Goal: Transaction & Acquisition: Purchase product/service

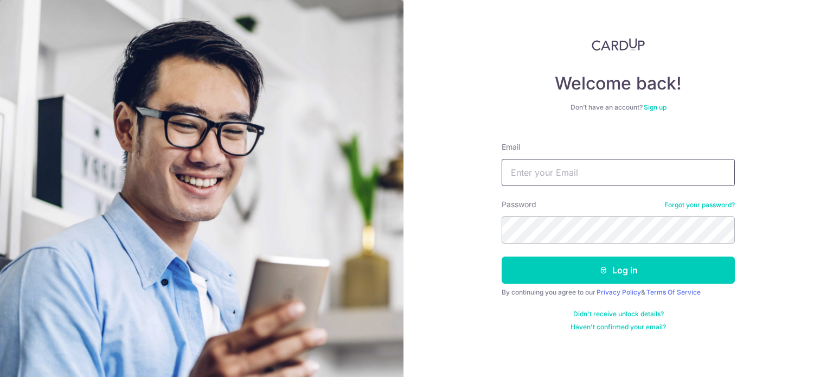
click at [600, 175] on input "Email" at bounding box center [618, 172] width 233 height 27
type input "[EMAIL_ADDRESS][DOMAIN_NAME]"
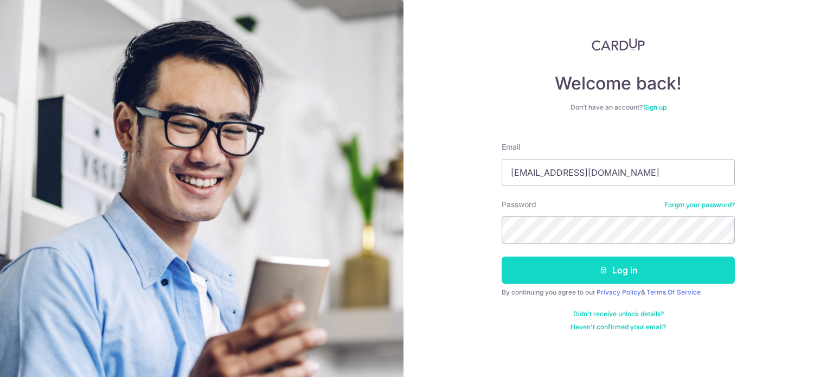
click at [573, 278] on button "Log in" at bounding box center [618, 270] width 233 height 27
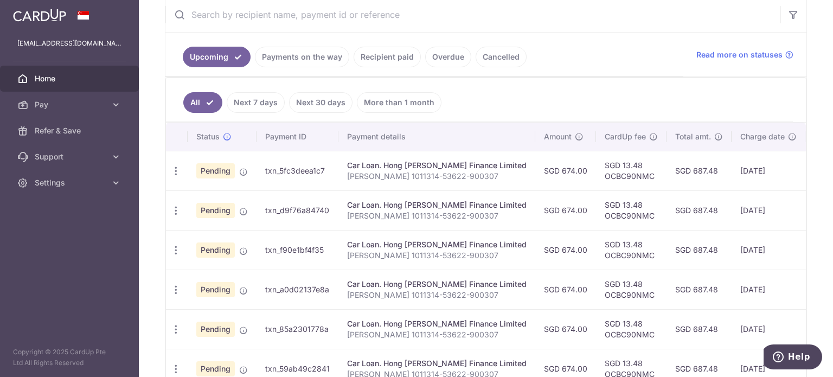
scroll to position [217, 0]
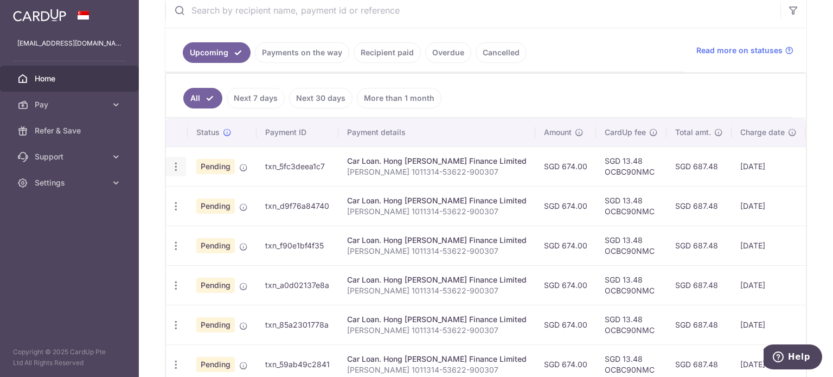
click at [174, 161] on icon "button" at bounding box center [175, 166] width 11 height 11
click at [202, 192] on span "Update payment" at bounding box center [234, 196] width 74 height 13
radio input "true"
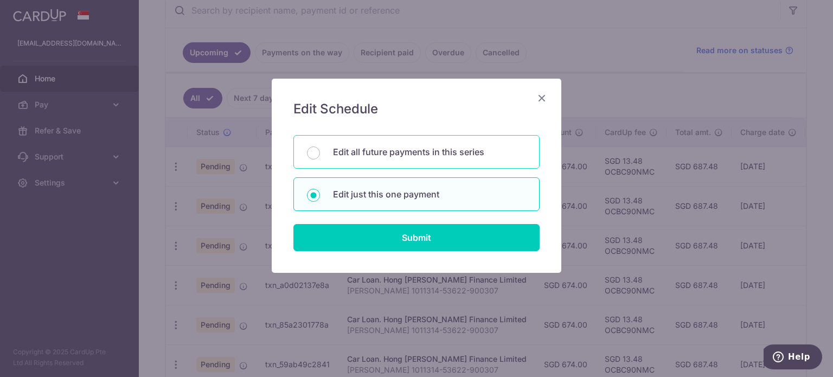
click at [414, 152] on p "Edit all future payments in this series" at bounding box center [429, 151] width 193 height 13
click at [320, 152] on input "Edit all future payments in this series" at bounding box center [313, 152] width 13 height 13
radio input "true"
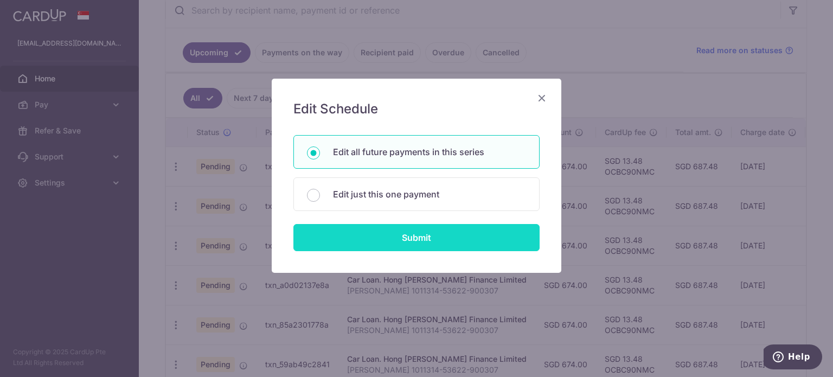
click at [418, 239] on input "Submit" at bounding box center [416, 237] width 246 height 27
radio input "true"
type input "674.00"
type input "Jia Wei 1011314-53622-900307"
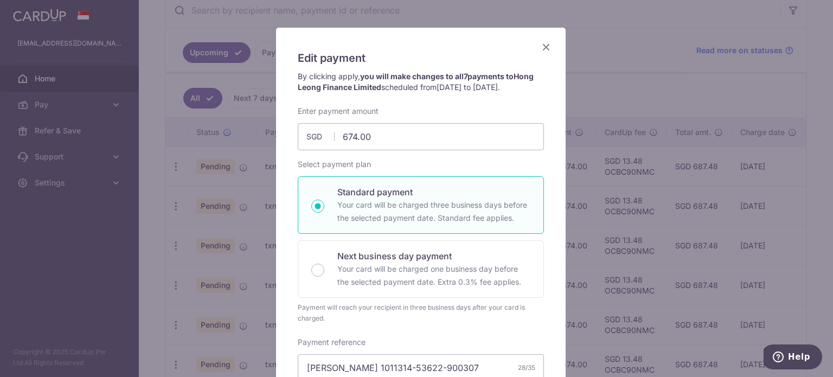
scroll to position [0, 0]
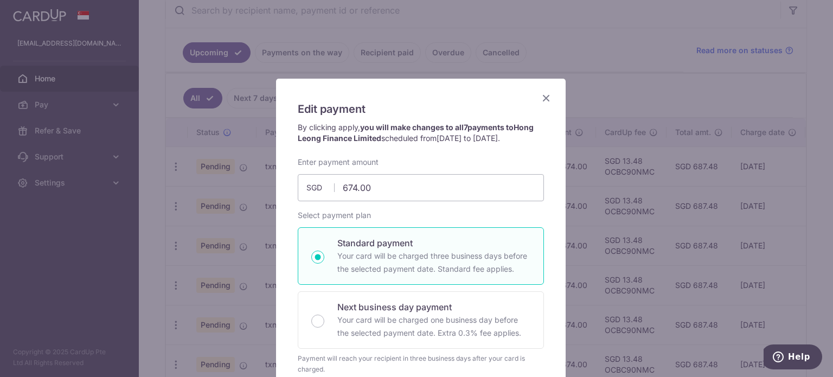
click at [544, 97] on icon "Close" at bounding box center [546, 98] width 13 height 14
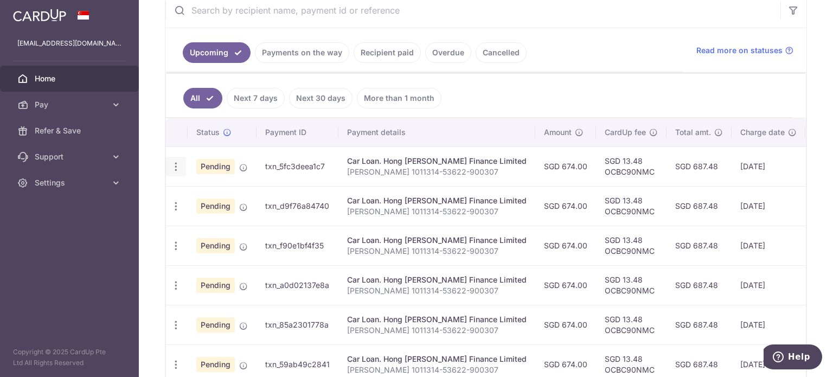
click at [175, 162] on icon "button" at bounding box center [175, 166] width 11 height 11
click at [212, 221] on span "Cancel payment" at bounding box center [233, 222] width 73 height 13
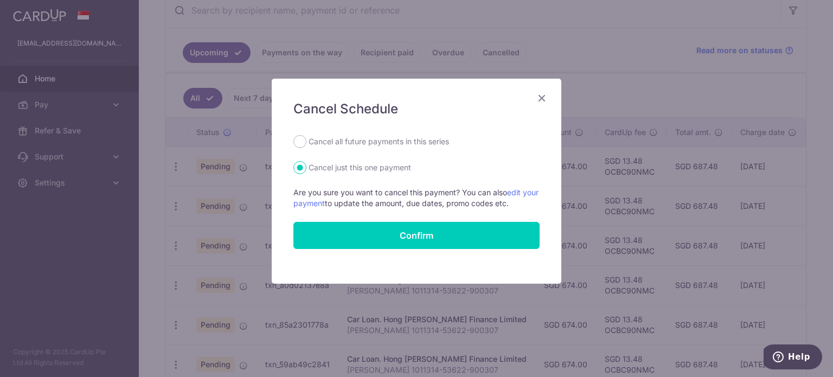
click at [382, 140] on label "Cancel all future payments in this series" at bounding box center [379, 141] width 140 height 13
click at [306, 140] on input "Cancel all future payments in this series" at bounding box center [299, 141] width 13 height 13
radio input "true"
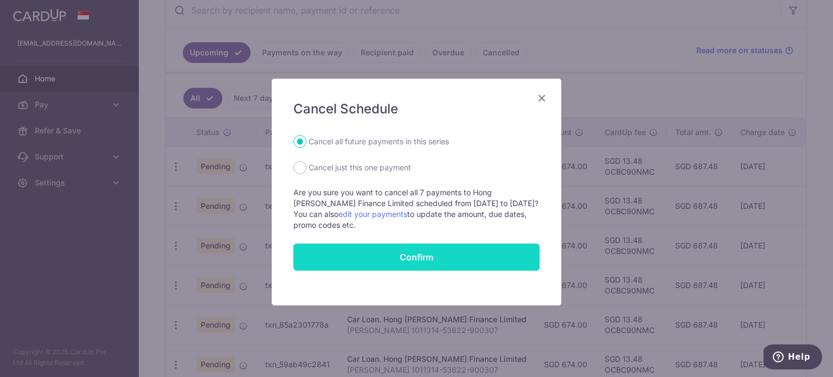
click at [425, 255] on button "Confirm" at bounding box center [416, 257] width 246 height 27
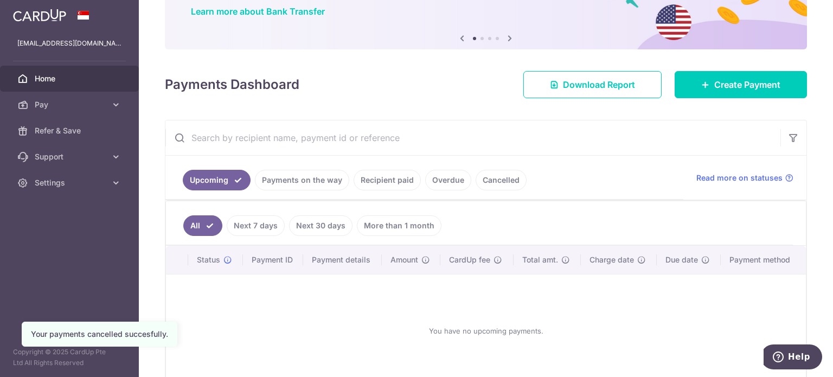
scroll to position [108, 0]
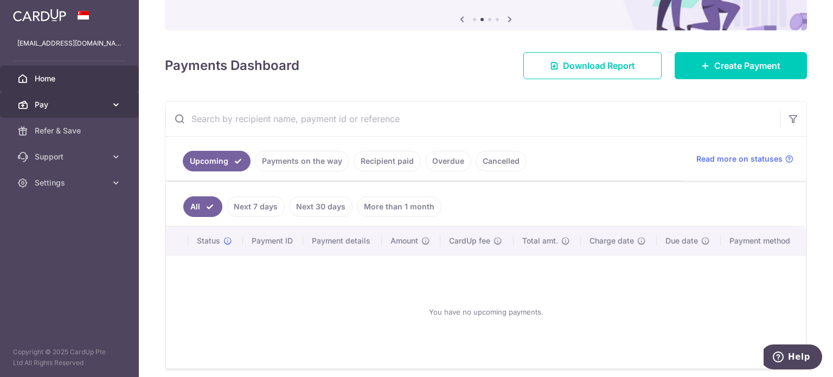
click at [71, 105] on span "Pay" at bounding box center [71, 104] width 72 height 11
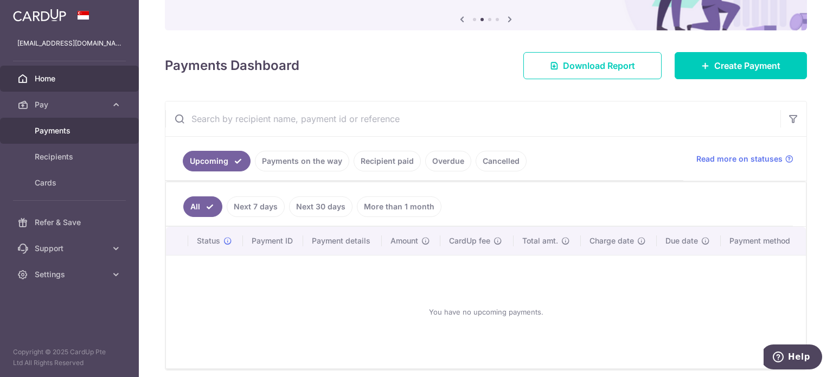
click at [68, 130] on span "Payments" at bounding box center [71, 130] width 72 height 11
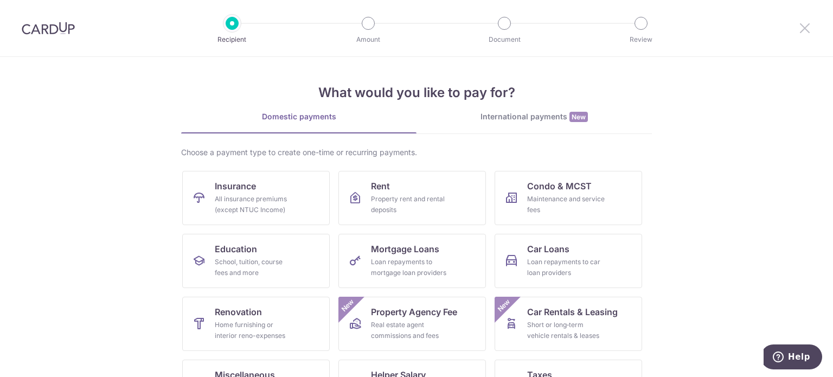
click at [803, 33] on icon at bounding box center [804, 28] width 13 height 14
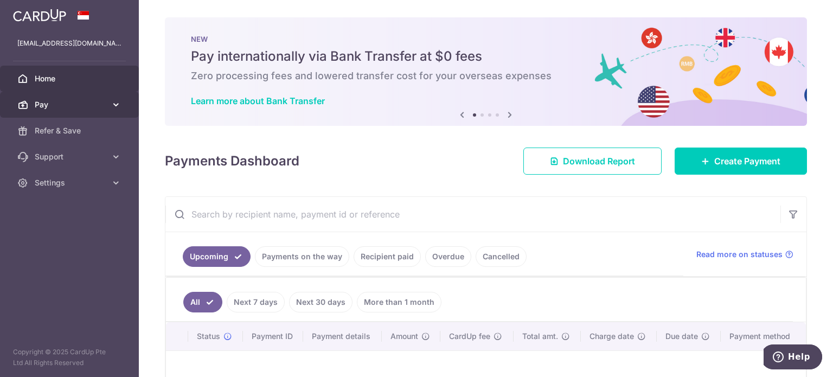
click at [72, 101] on span "Pay" at bounding box center [71, 104] width 72 height 11
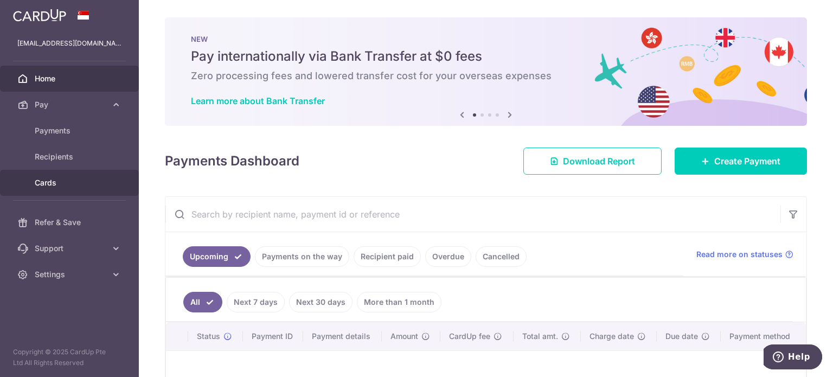
click at [61, 182] on span "Cards" at bounding box center [71, 182] width 72 height 11
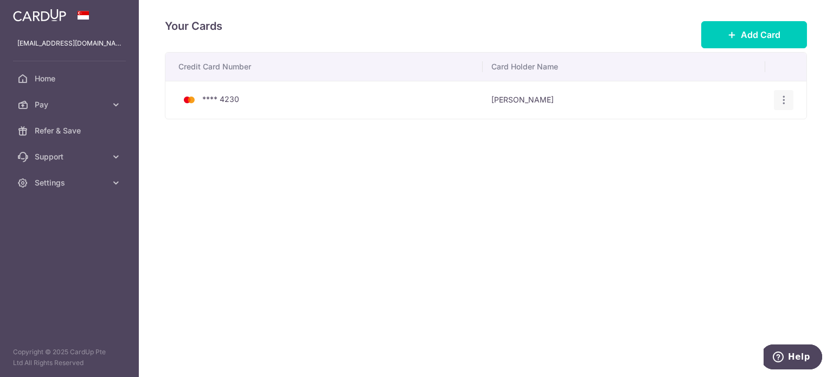
click at [787, 95] on icon "button" at bounding box center [783, 99] width 11 height 11
click at [742, 130] on span "View/Edit" at bounding box center [748, 130] width 74 height 13
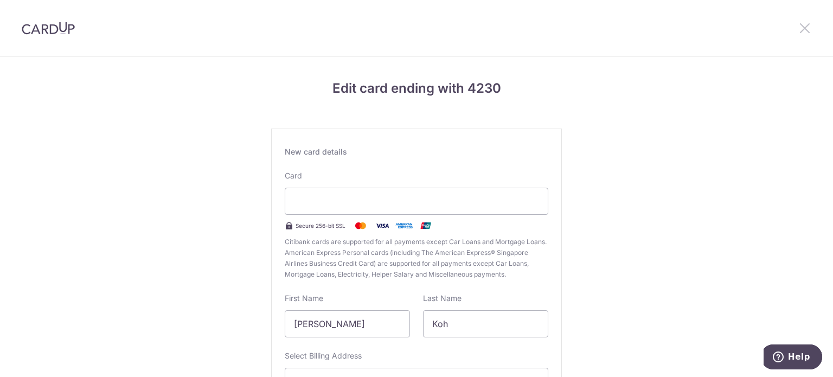
click at [798, 28] on icon at bounding box center [804, 28] width 13 height 14
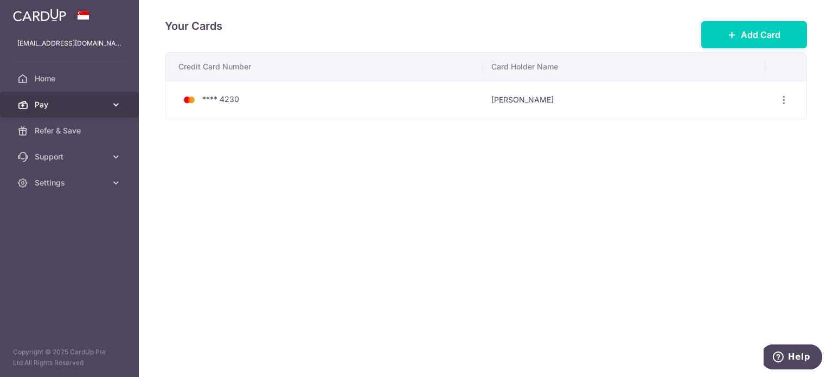
click at [89, 103] on span "Pay" at bounding box center [71, 104] width 72 height 11
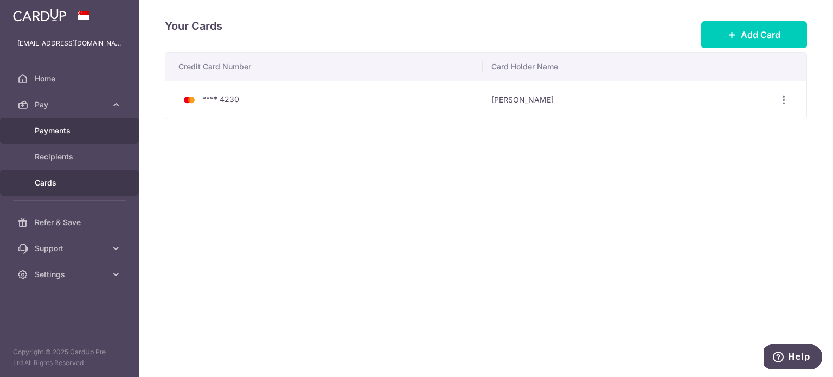
click at [49, 126] on span "Payments" at bounding box center [71, 130] width 72 height 11
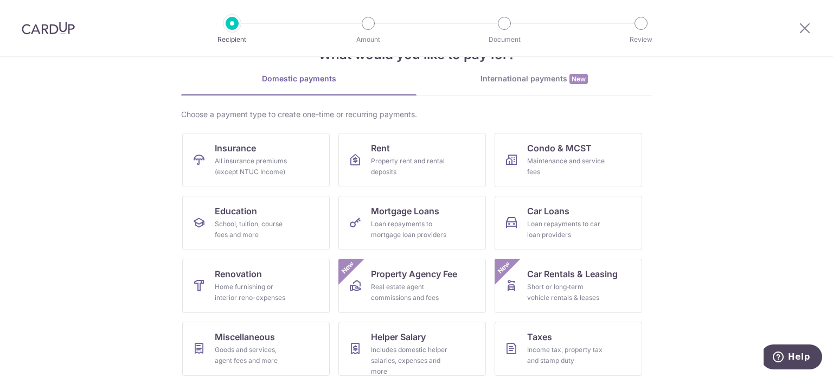
scroll to position [54, 0]
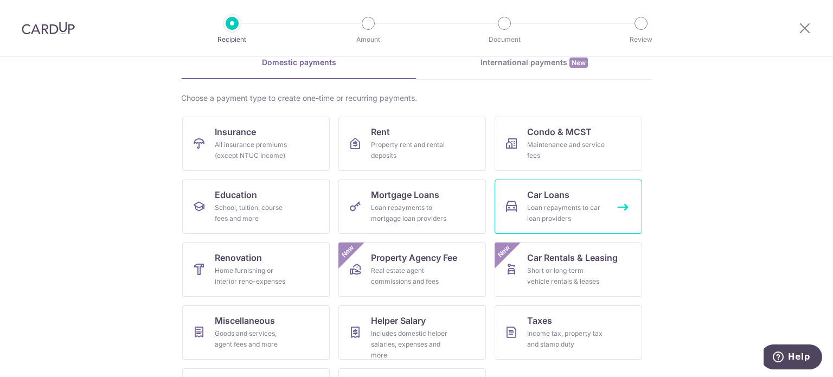
click at [565, 210] on div "Loan repayments to car loan providers" at bounding box center [566, 213] width 78 height 22
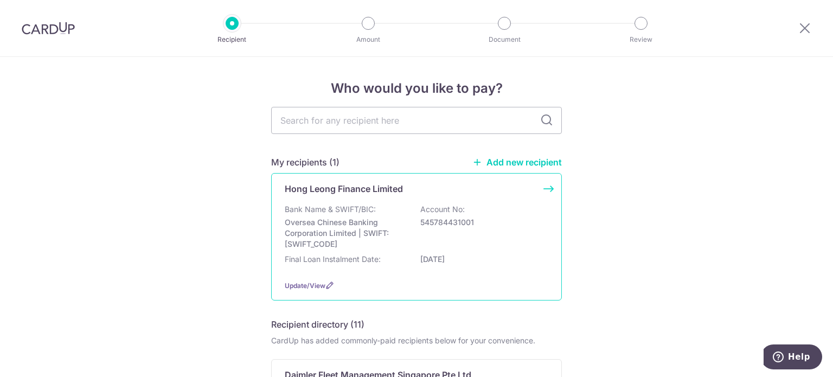
click at [539, 194] on div "Hong [PERSON_NAME] Finance Limited Bank Name & SWIFT/BIC: Oversea Chinese Banki…" at bounding box center [416, 236] width 291 height 127
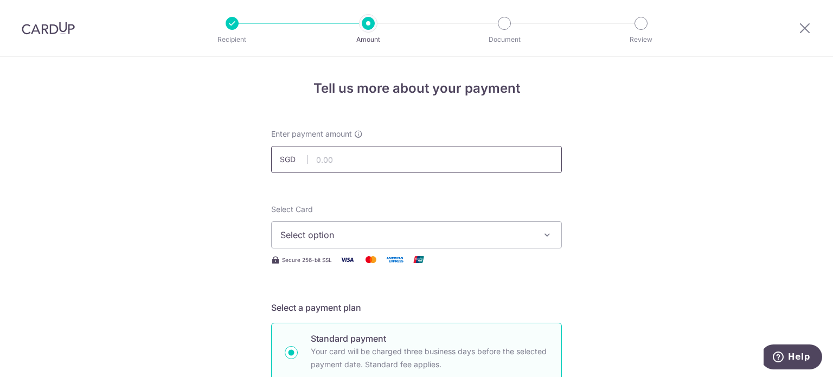
click at [369, 158] on input "text" at bounding box center [416, 159] width 291 height 27
type input "674.00"
click at [416, 238] on span "Select option" at bounding box center [406, 234] width 253 height 13
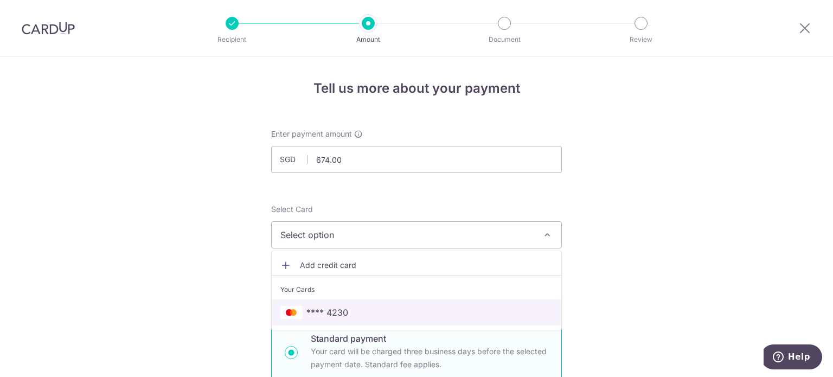
click at [319, 311] on span "**** 4230" at bounding box center [327, 312] width 42 height 13
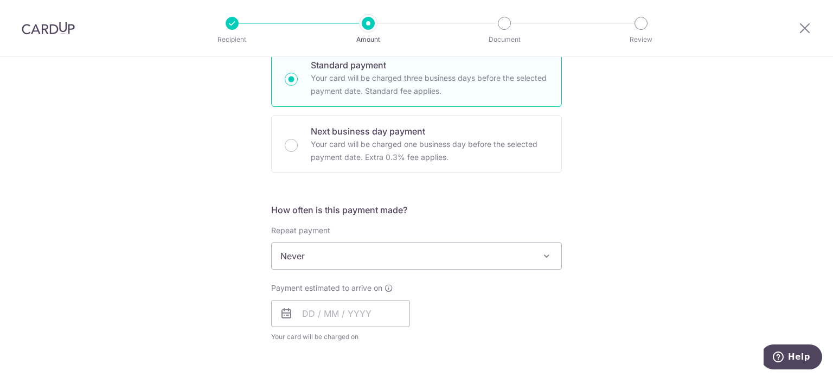
scroll to position [325, 0]
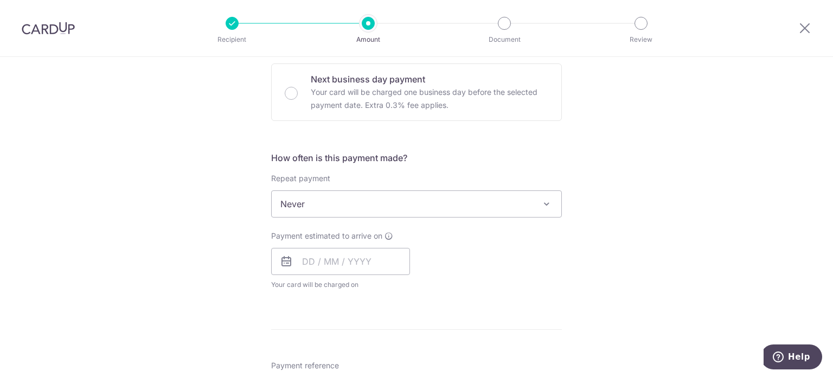
click at [503, 210] on span "Never" at bounding box center [417, 204] width 290 height 26
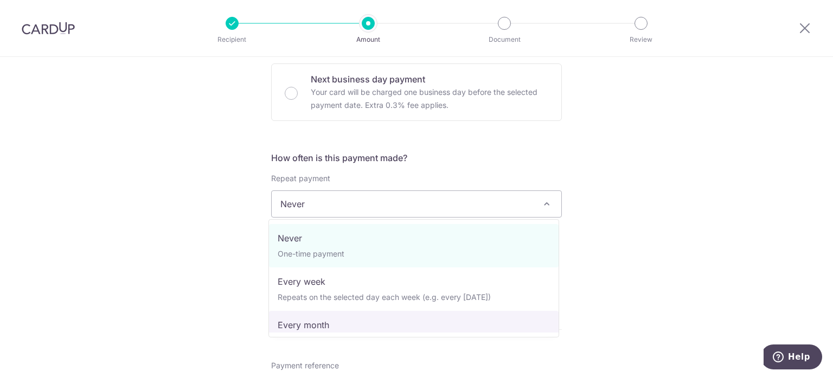
scroll to position [54, 0]
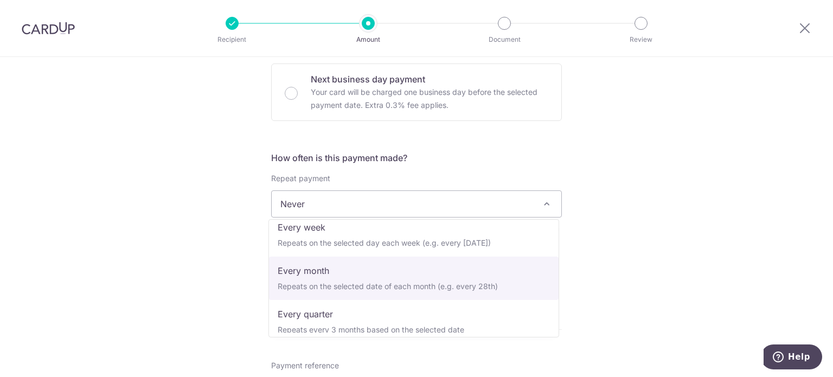
select select "3"
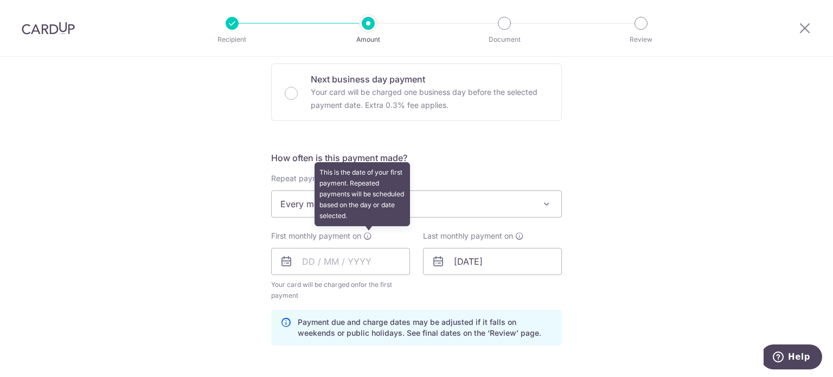
click at [366, 233] on icon at bounding box center [367, 236] width 9 height 9
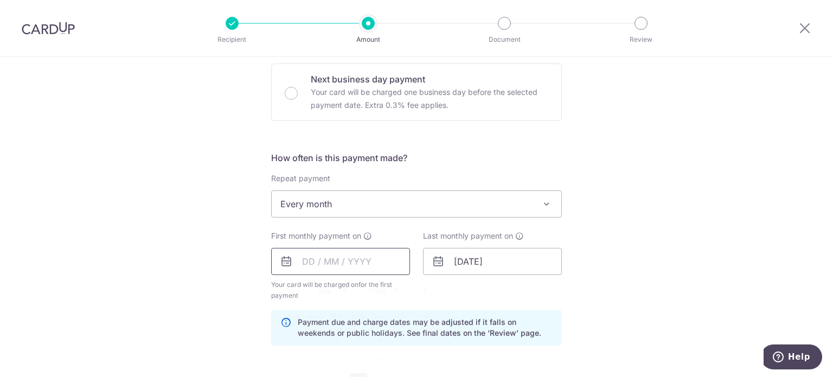
click at [356, 258] on input "text" at bounding box center [340, 261] width 139 height 27
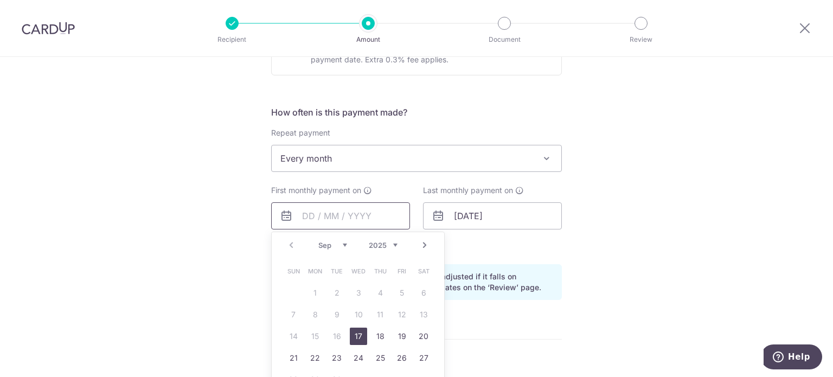
scroll to position [434, 0]
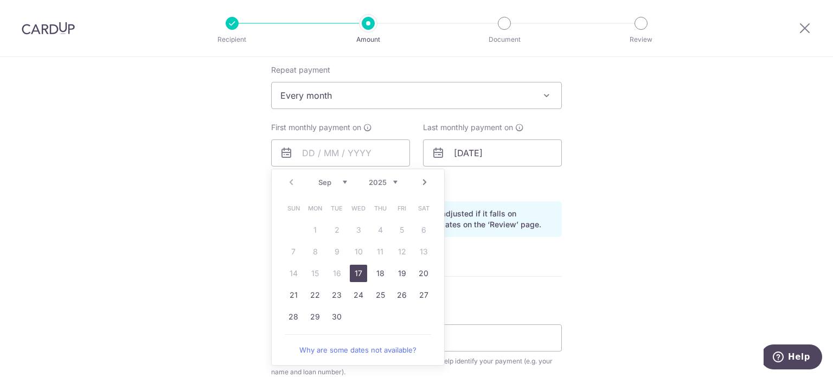
drag, startPoint x: 357, startPoint y: 276, endPoint x: 467, endPoint y: 290, distance: 110.0
click at [357, 276] on link "17" at bounding box center [358, 273] width 17 height 17
type input "17/09/2025"
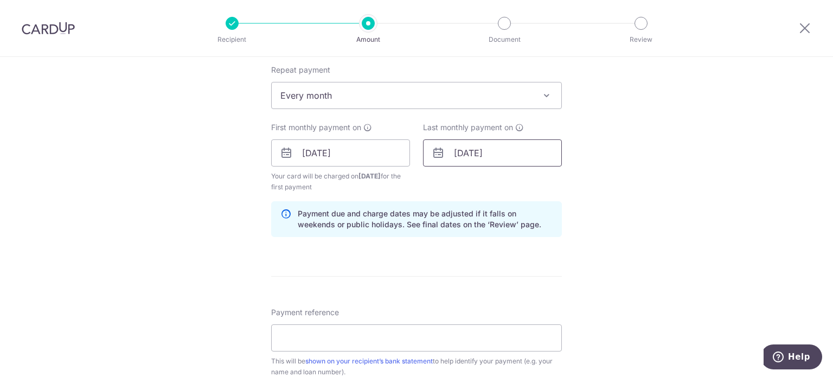
click at [509, 156] on input "07/12/2027" at bounding box center [492, 152] width 139 height 27
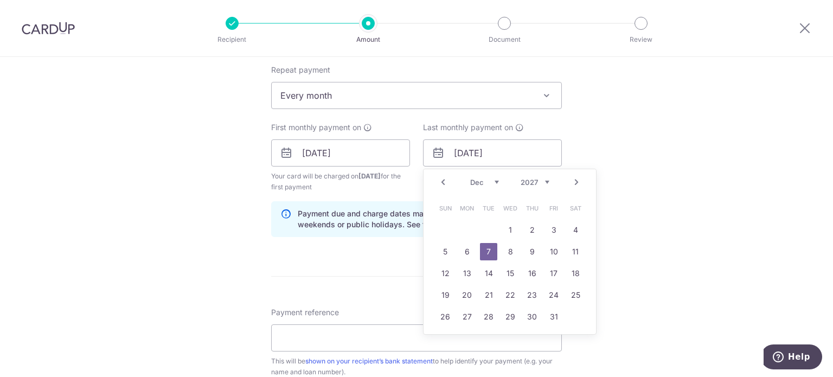
click at [440, 182] on link "Prev" at bounding box center [443, 182] width 13 height 13
click at [448, 297] on link "17" at bounding box center [445, 294] width 17 height 17
type input "17/10/2027"
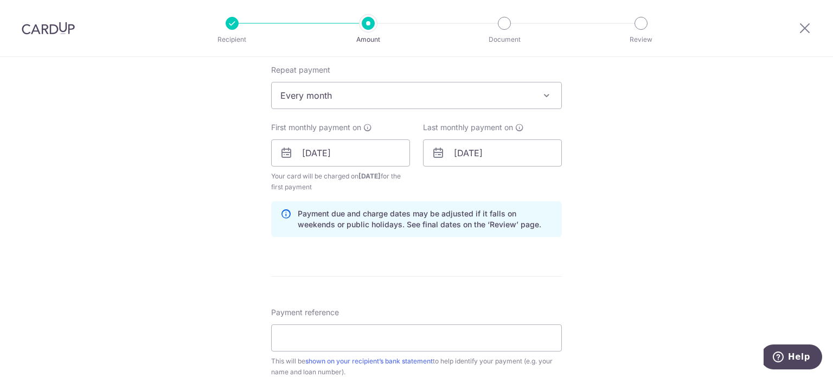
click at [622, 197] on div "Tell us more about your payment Enter payment amount SGD 674.00 674.00 Select C…" at bounding box center [416, 141] width 833 height 1037
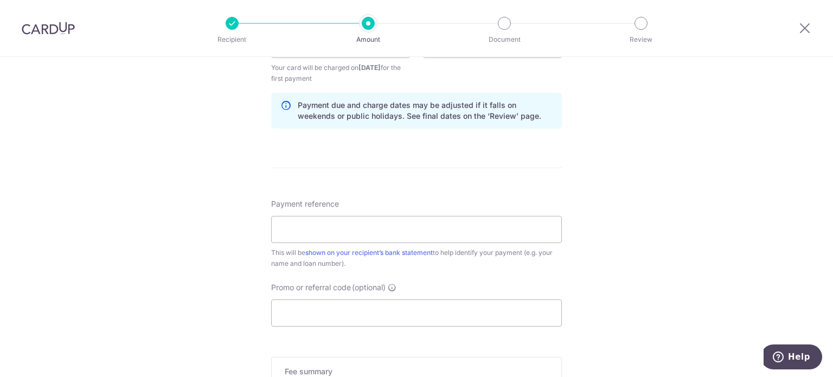
scroll to position [597, 0]
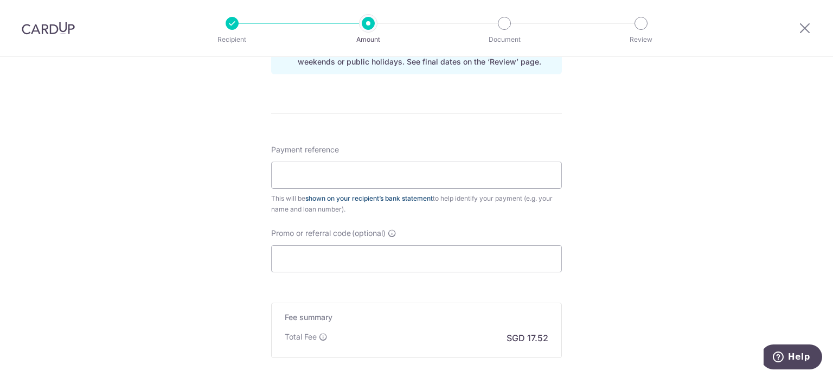
click at [375, 198] on link "shown on your recipient’s bank statement" at bounding box center [368, 198] width 127 height 8
click at [361, 180] on input "Payment reference" at bounding box center [416, 175] width 291 height 27
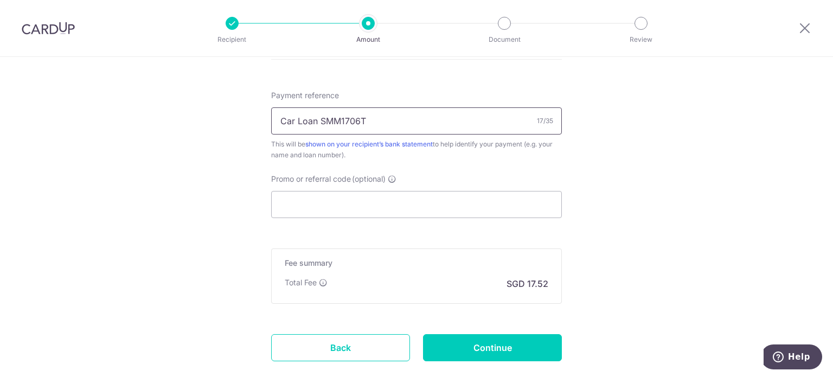
type input "Car Loan SMM1706T"
click at [397, 204] on input "Promo or referral code (optional)" at bounding box center [416, 204] width 291 height 27
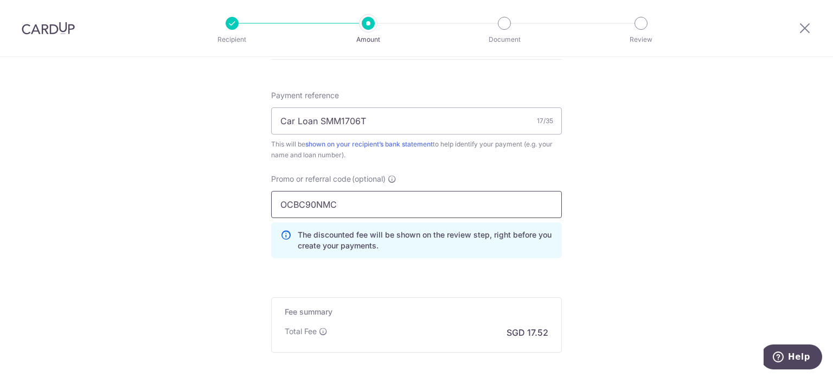
type input "OCBC90NMC"
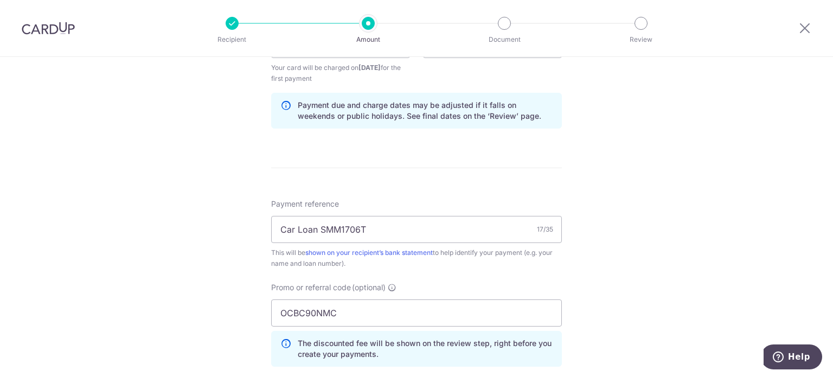
scroll to position [434, 0]
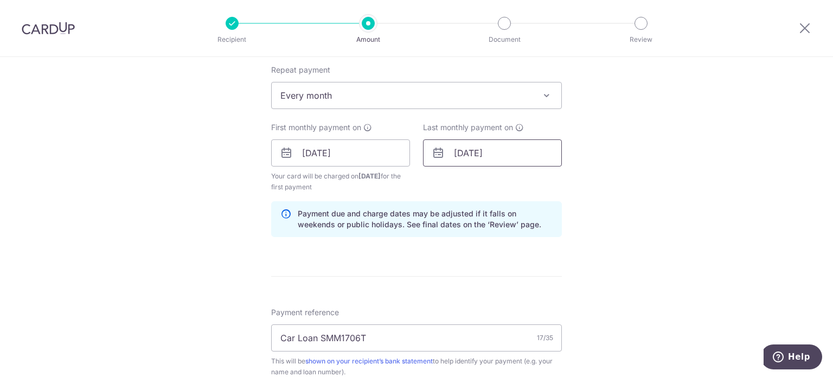
click at [505, 154] on input "17/10/2027" at bounding box center [492, 152] width 139 height 27
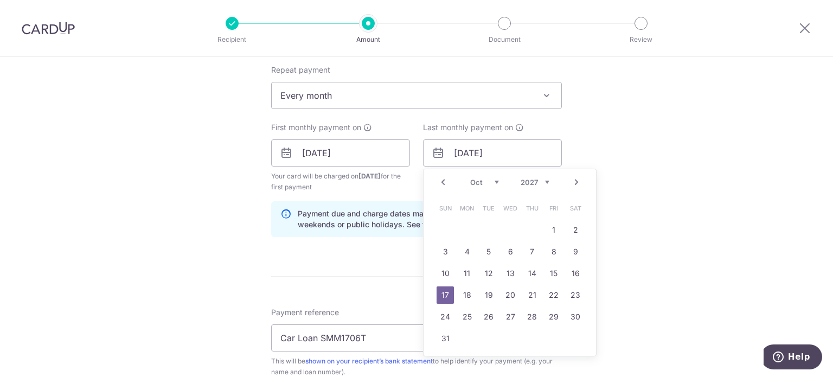
click at [536, 182] on select "2024 2025 2026 2027 2028 2029 2030 2031 2032 2033 2034 2035" at bounding box center [535, 182] width 29 height 9
click at [493, 182] on select "Jan Feb Mar Apr May Jun Jul Aug Sep Oct Nov Dec" at bounding box center [484, 182] width 29 height 9
click at [486, 271] on link "17" at bounding box center [488, 273] width 17 height 17
type input "17/03/2026"
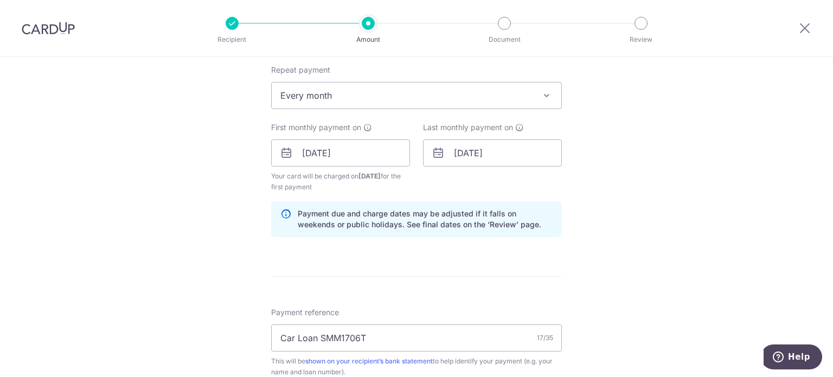
click at [634, 253] on div "Tell us more about your payment Enter payment amount SGD 674.00 674.00 Select C…" at bounding box center [416, 165] width 833 height 1085
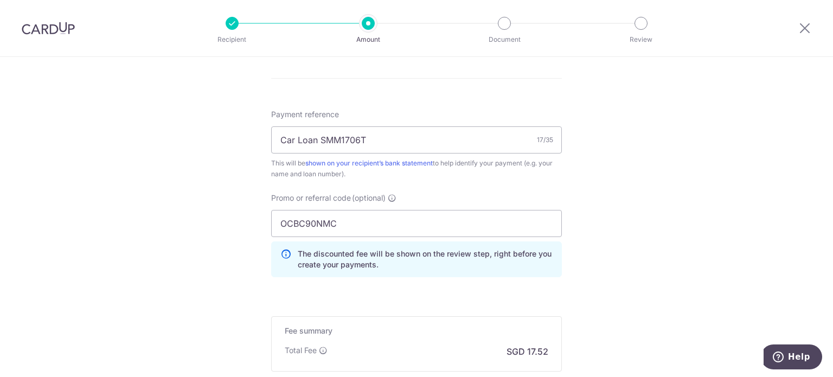
scroll to position [651, 0]
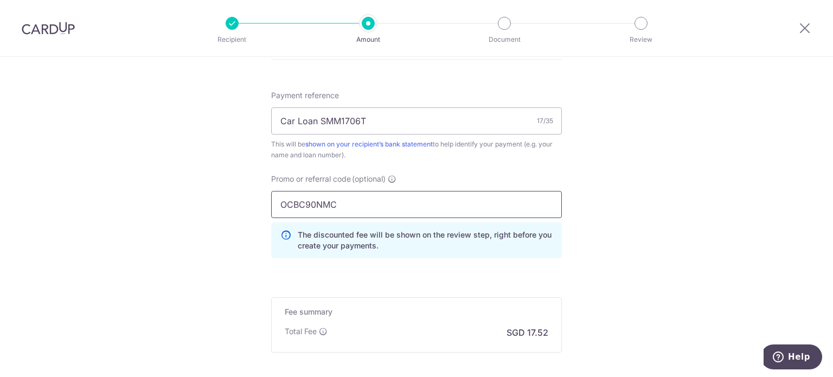
click at [413, 205] on input "OCBC90NMC" at bounding box center [416, 204] width 291 height 27
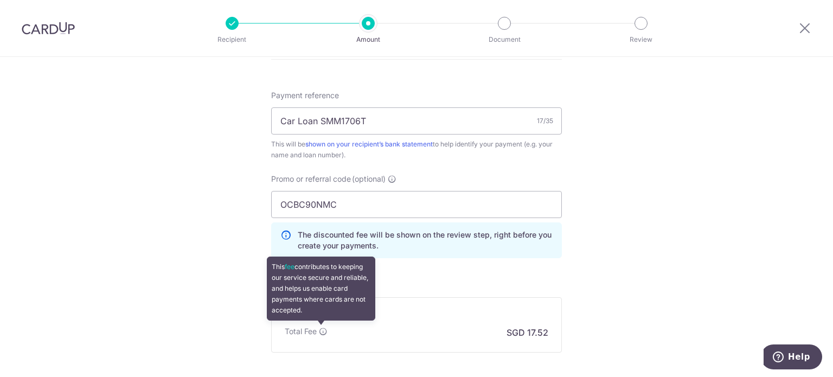
click at [321, 331] on icon at bounding box center [323, 331] width 9 height 9
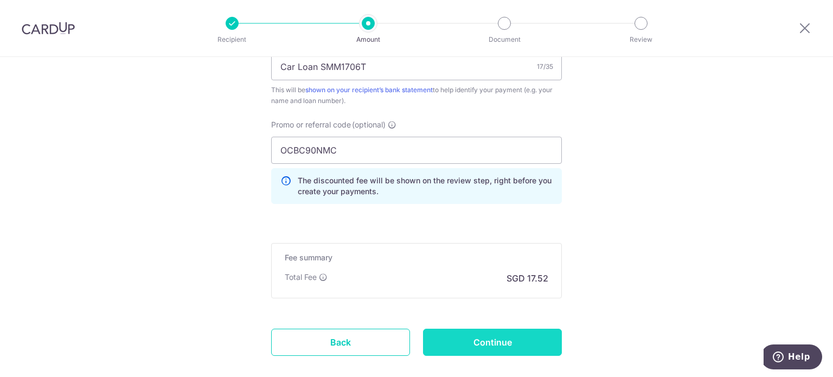
click at [533, 338] on input "Continue" at bounding box center [492, 342] width 139 height 27
type input "Create Schedule"
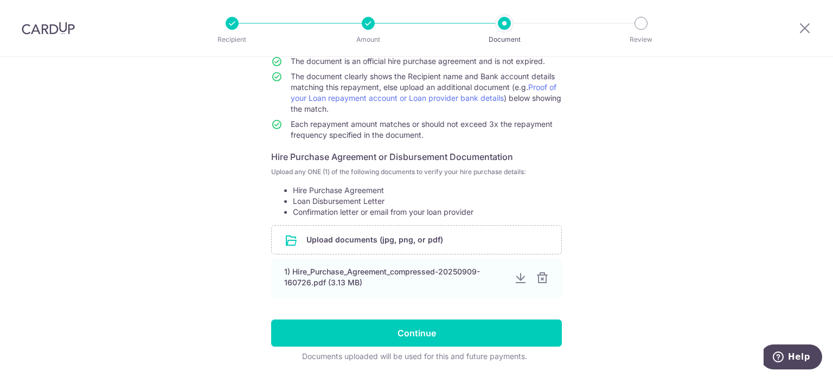
scroll to position [143, 0]
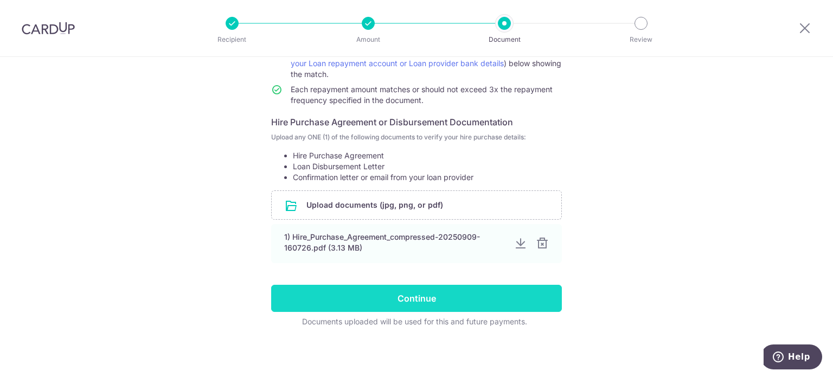
click at [540, 288] on input "Continue" at bounding box center [416, 298] width 291 height 27
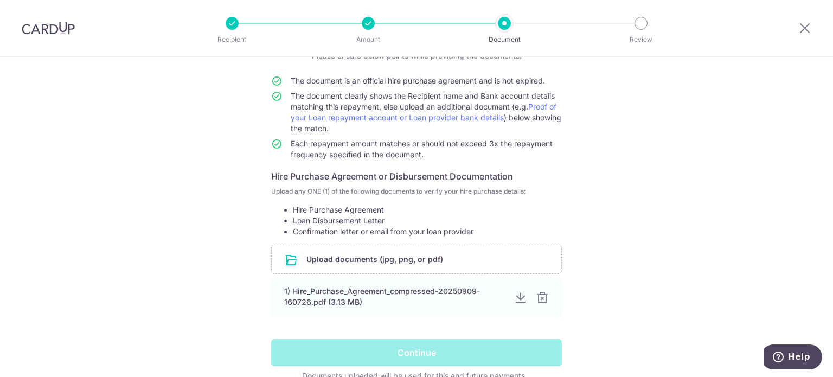
scroll to position [0, 0]
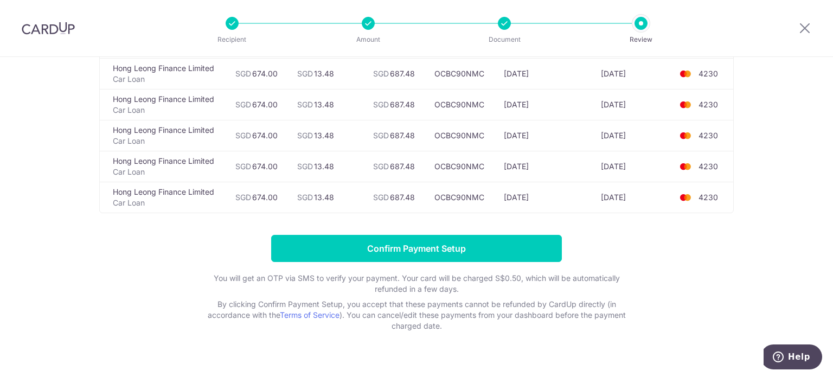
scroll to position [189, 0]
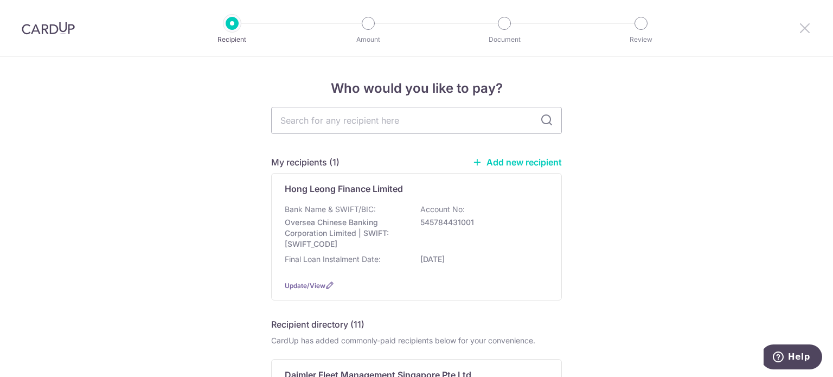
click at [800, 30] on icon at bounding box center [804, 28] width 13 height 14
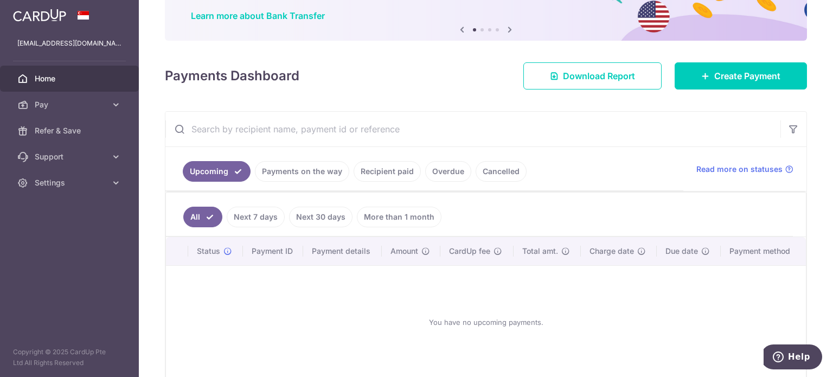
scroll to position [138, 0]
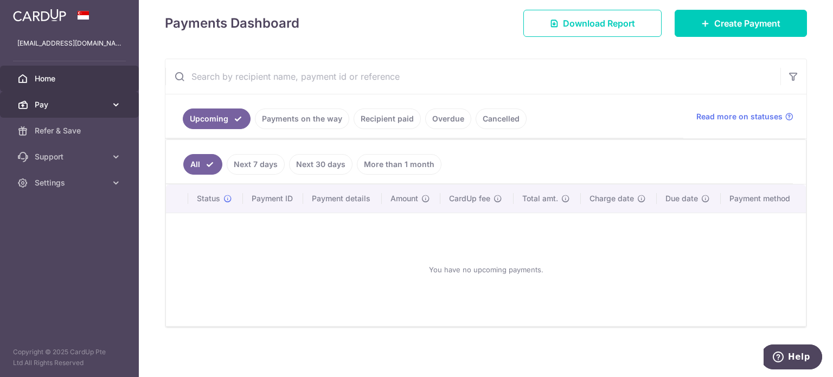
click at [95, 106] on span "Pay" at bounding box center [71, 104] width 72 height 11
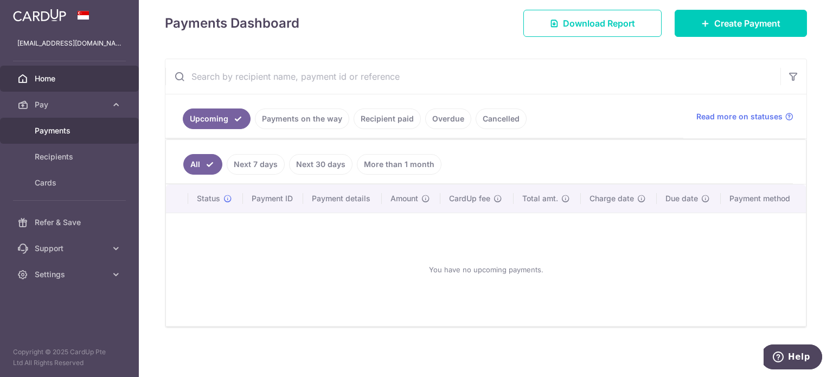
click at [59, 130] on span "Payments" at bounding box center [71, 130] width 72 height 11
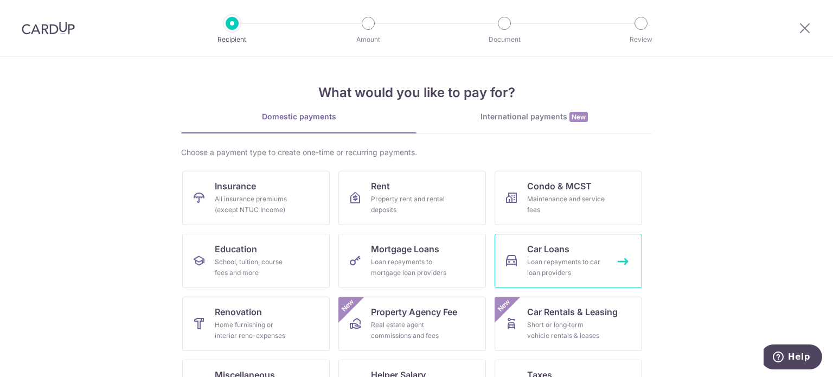
click at [544, 260] on div "Loan repayments to car loan providers" at bounding box center [566, 268] width 78 height 22
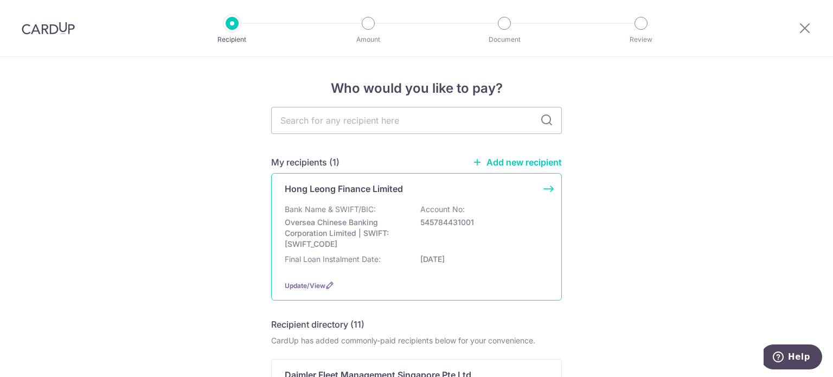
click at [497, 229] on div "Bank Name & SWIFT/BIC: Oversea Chinese Banking Corporation Limited | SWIFT: OCB…" at bounding box center [417, 227] width 264 height 46
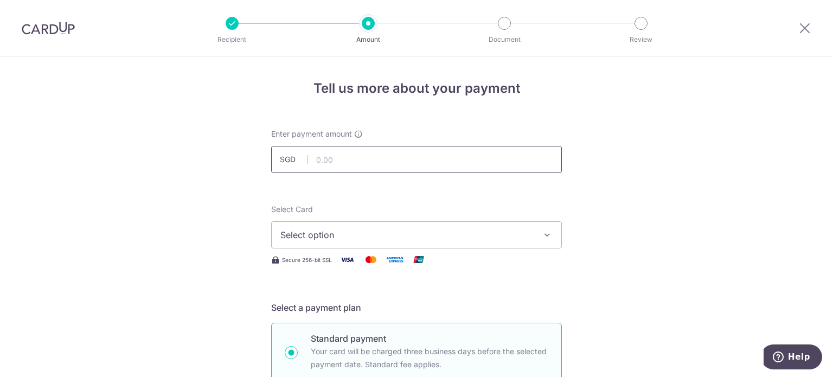
click at [385, 161] on input "text" at bounding box center [416, 159] width 291 height 27
type input "674.00"
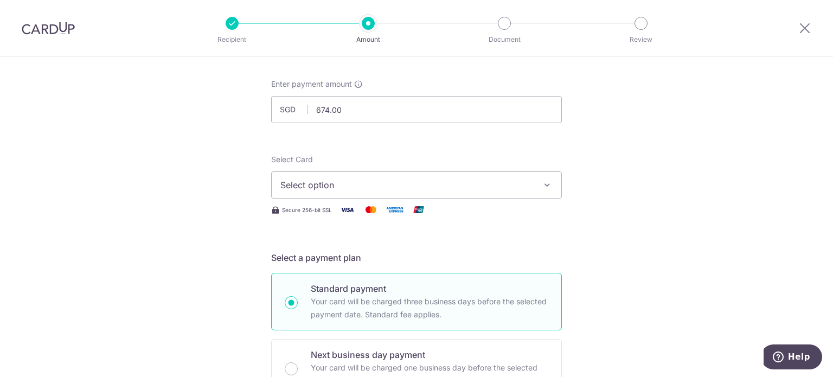
scroll to position [108, 0]
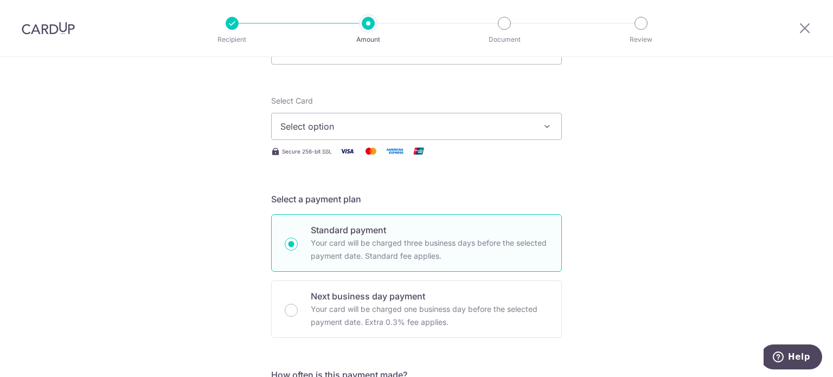
click at [521, 125] on span "Select option" at bounding box center [406, 126] width 253 height 13
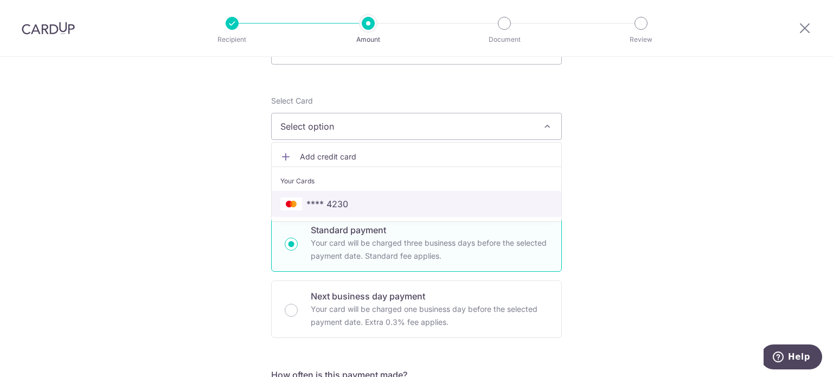
click at [329, 205] on span "**** 4230" at bounding box center [327, 203] width 42 height 13
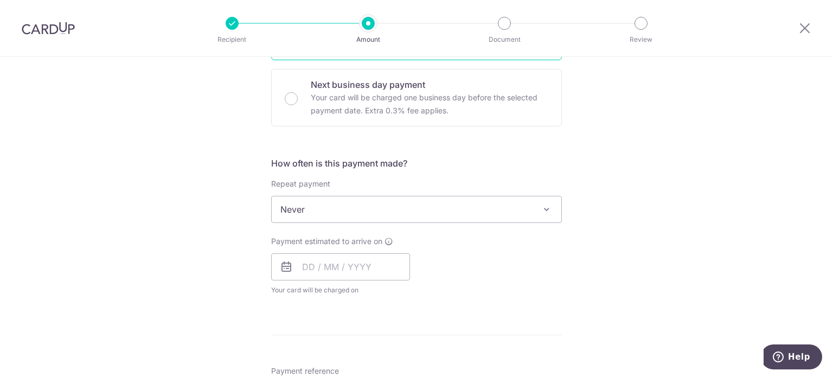
scroll to position [325, 0]
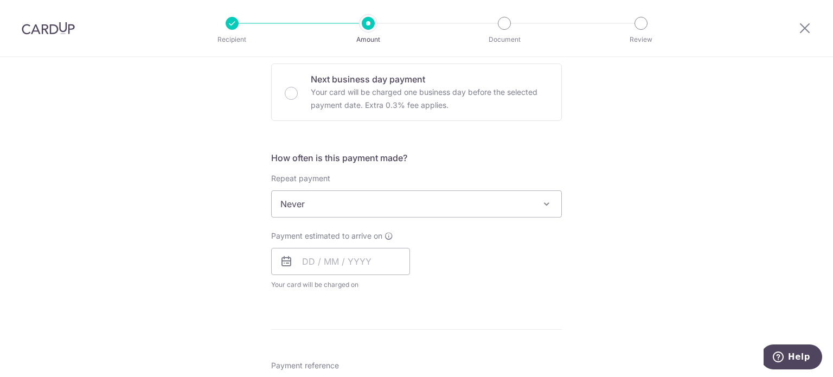
click at [436, 202] on span "Never" at bounding box center [417, 204] width 290 height 26
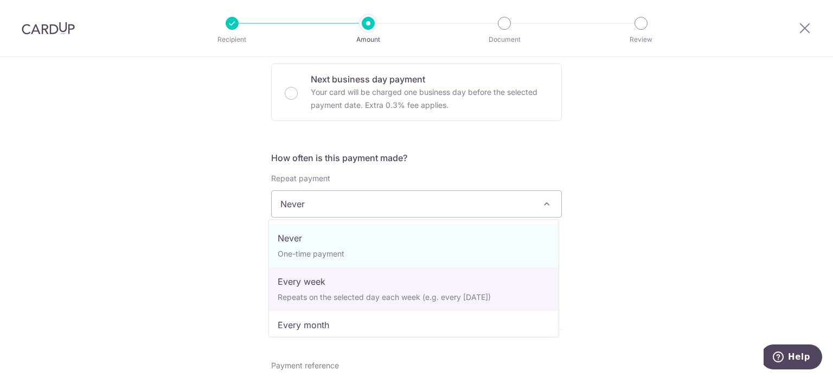
scroll to position [54, 0]
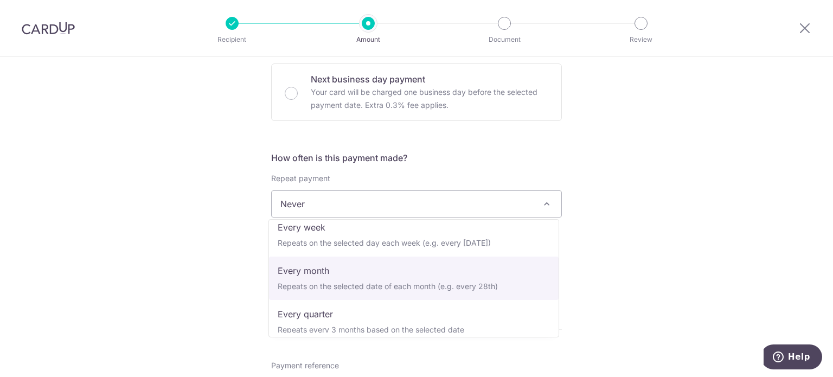
select select "3"
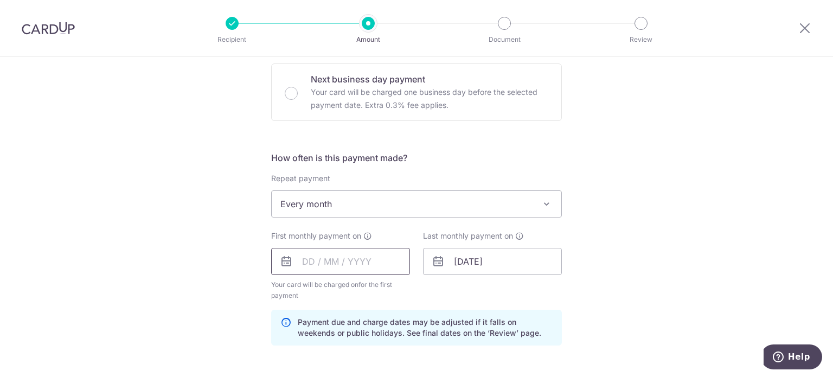
click at [349, 264] on input "text" at bounding box center [340, 261] width 139 height 27
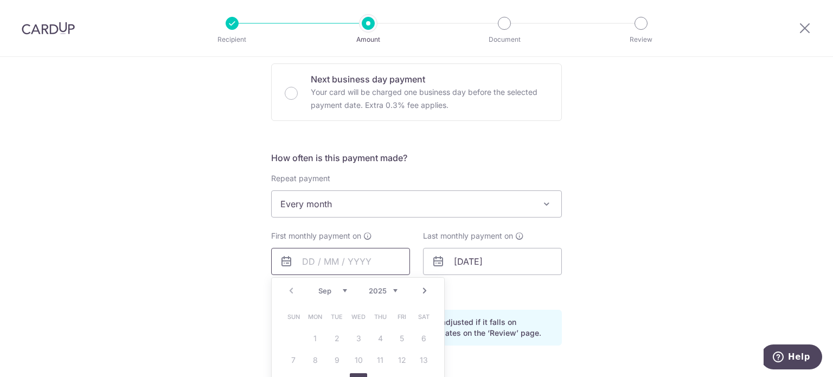
scroll to position [434, 0]
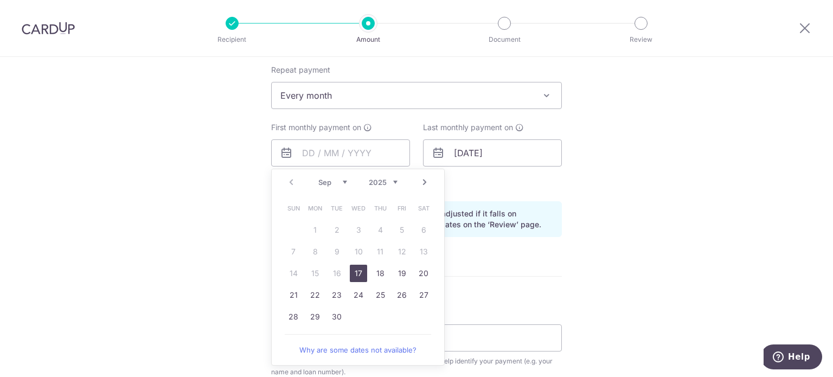
click at [355, 273] on link "17" at bounding box center [358, 273] width 17 height 17
type input "[DATE]"
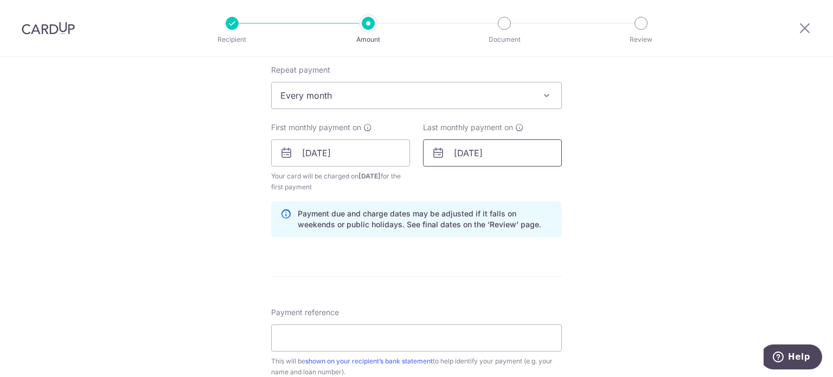
click at [506, 155] on input "07/12/2027" at bounding box center [492, 152] width 139 height 27
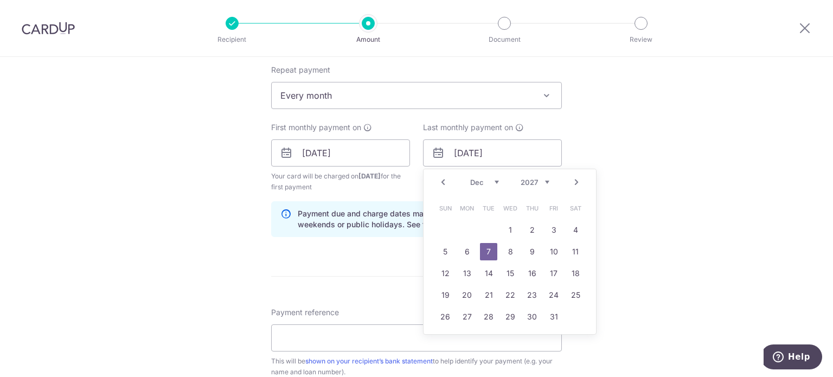
click at [542, 184] on select "2024 2025 2026 2027 2028 2029 2030 2031 2032 2033 2034 2035" at bounding box center [535, 182] width 29 height 9
click at [534, 183] on select "2024 2025 2026 2027 2028 2029 2030 2031 2032 2033 2034 2035" at bounding box center [535, 182] width 29 height 9
click at [492, 178] on select "Jan Feb Mar Apr May Jun Jul Aug Sep Oct Nov Dec" at bounding box center [484, 182] width 29 height 9
click at [482, 271] on link "17" at bounding box center [488, 273] width 17 height 17
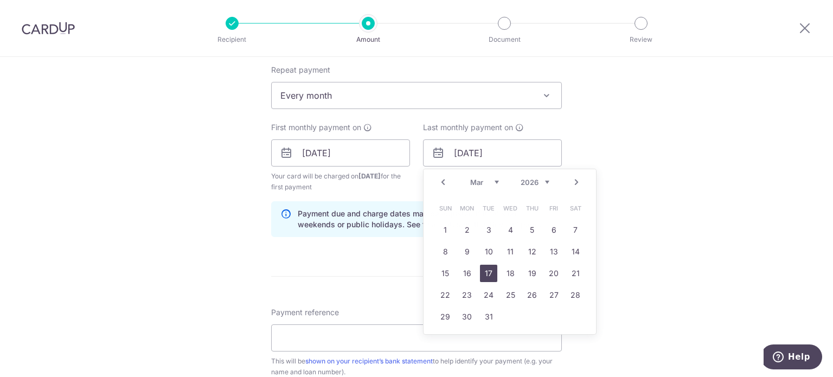
type input "17/03/2026"
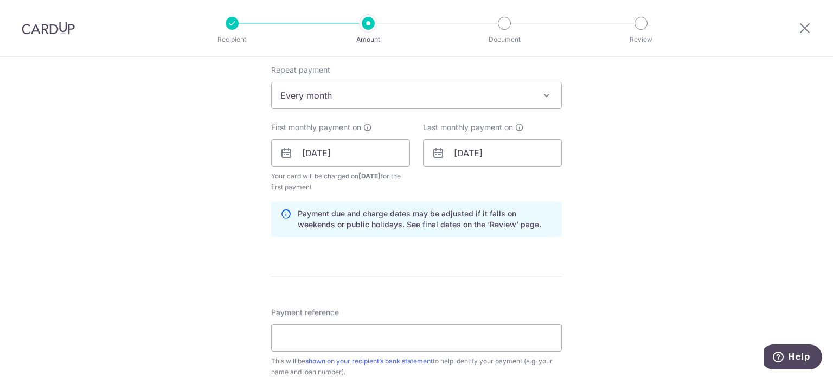
click at [636, 268] on div "Tell us more about your payment Enter payment amount SGD 674.00 674.00 Select C…" at bounding box center [416, 141] width 833 height 1037
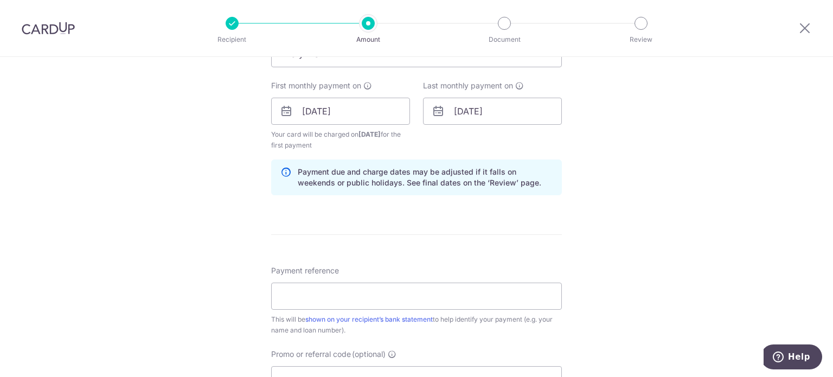
scroll to position [542, 0]
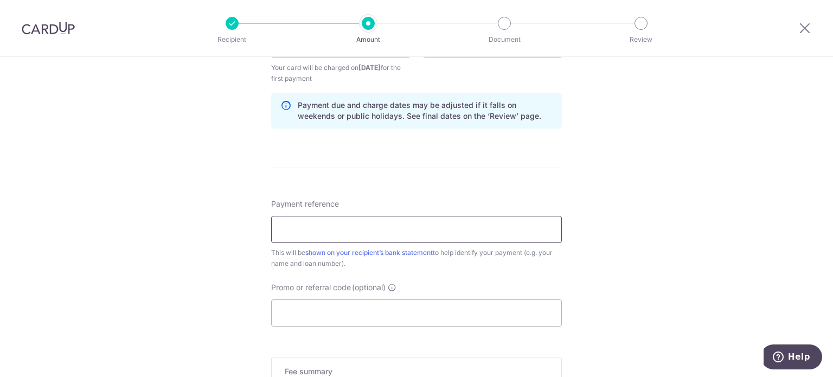
click at [443, 228] on input "Payment reference" at bounding box center [416, 229] width 291 height 27
click at [593, 275] on div "Tell us more about your payment Enter payment amount SGD 674.00 674.00 Select C…" at bounding box center [416, 33] width 833 height 1037
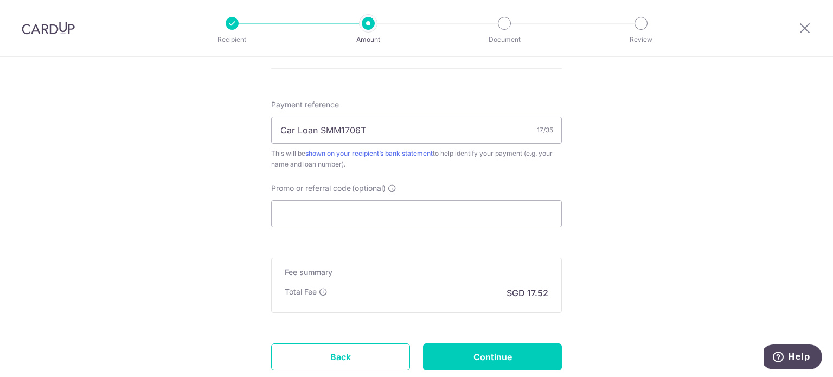
scroll to position [651, 0]
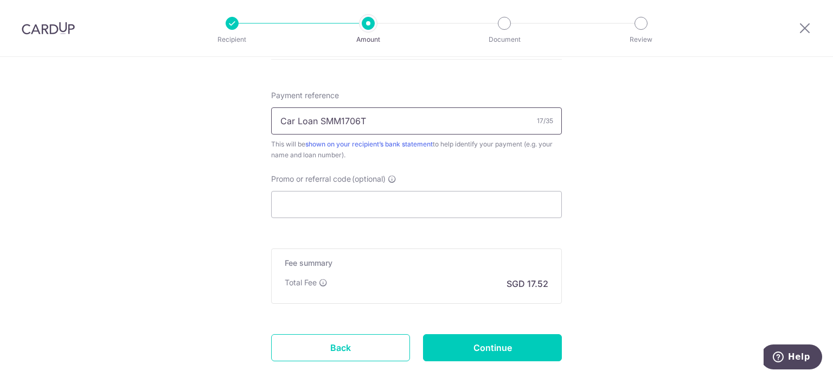
click at [433, 121] on input "Car Loan SMM1706T" at bounding box center [416, 120] width 291 height 27
type input "Car Loan SMM1706T"
click at [372, 206] on input "Promo or referral code (optional)" at bounding box center [416, 204] width 291 height 27
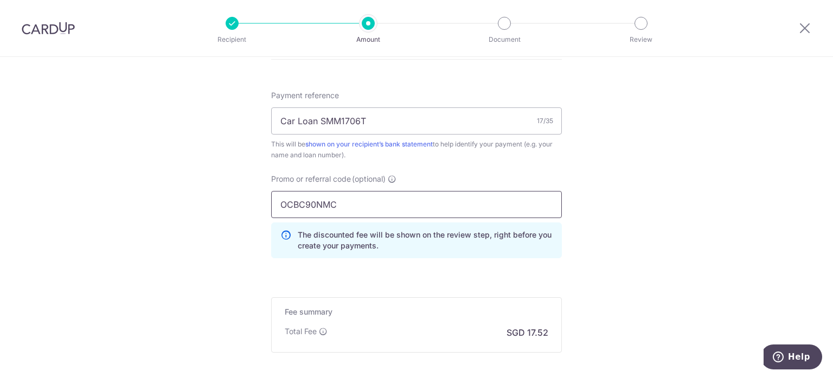
type input "OCBC90NMC"
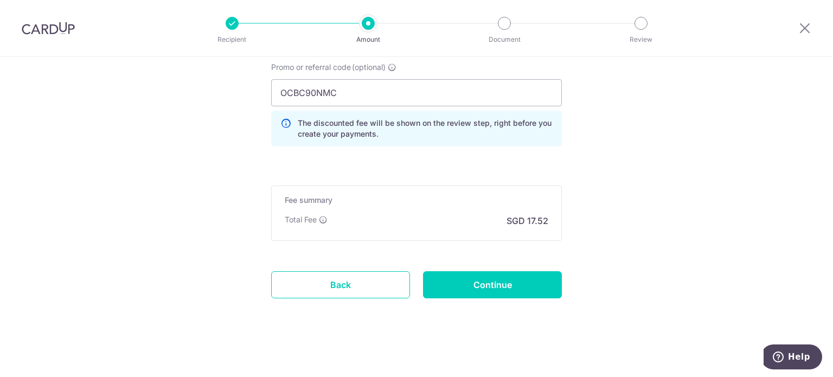
scroll to position [764, 0]
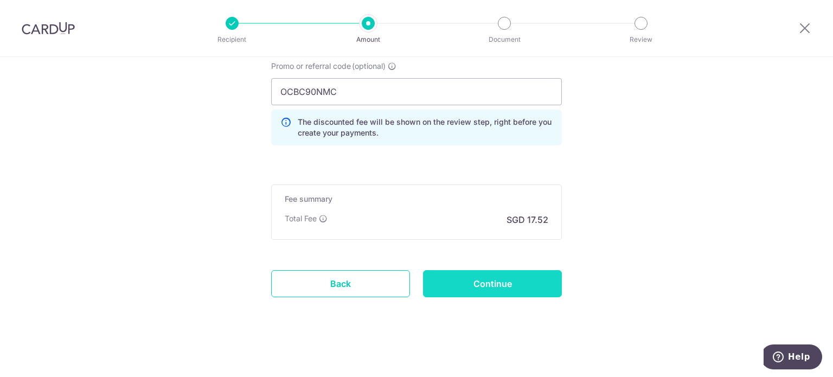
click at [484, 281] on input "Continue" at bounding box center [492, 283] width 139 height 27
type input "Create Schedule"
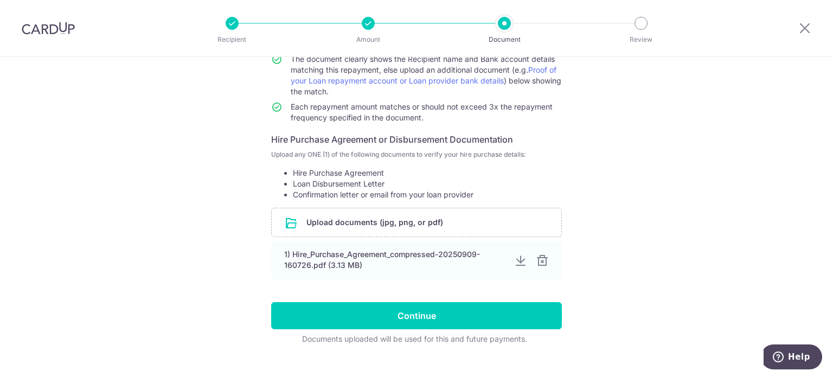
scroll to position [143, 0]
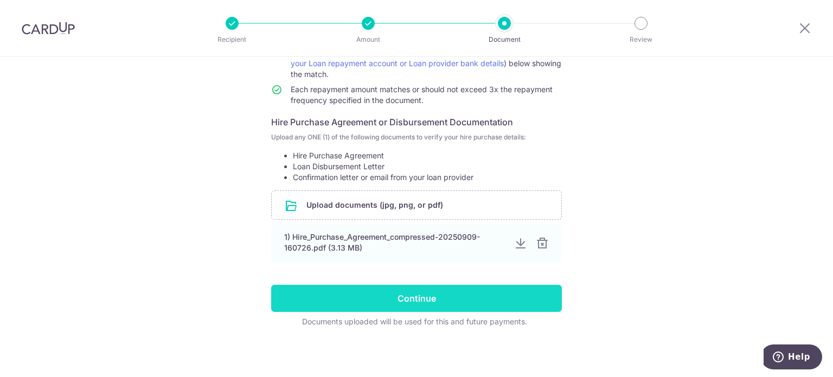
click at [470, 296] on input "Continue" at bounding box center [416, 298] width 291 height 27
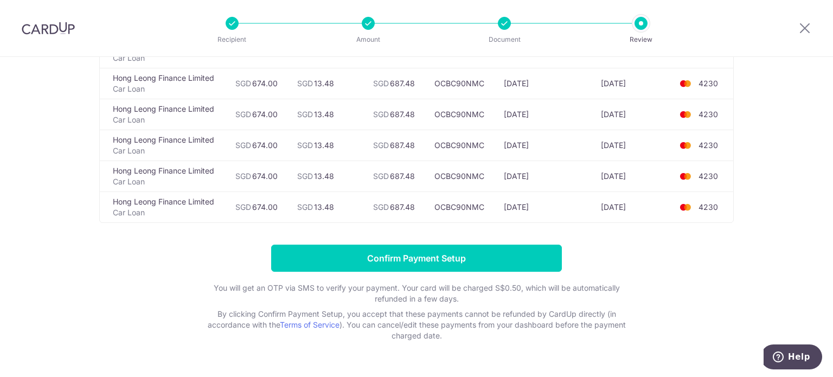
scroll to position [163, 0]
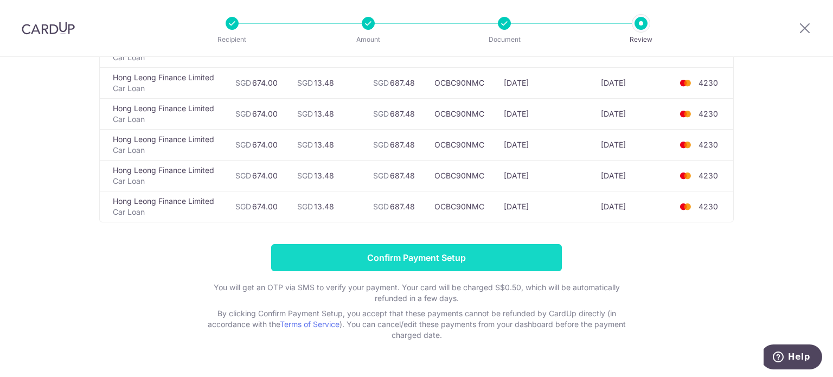
click at [422, 262] on input "Confirm Payment Setup" at bounding box center [416, 257] width 291 height 27
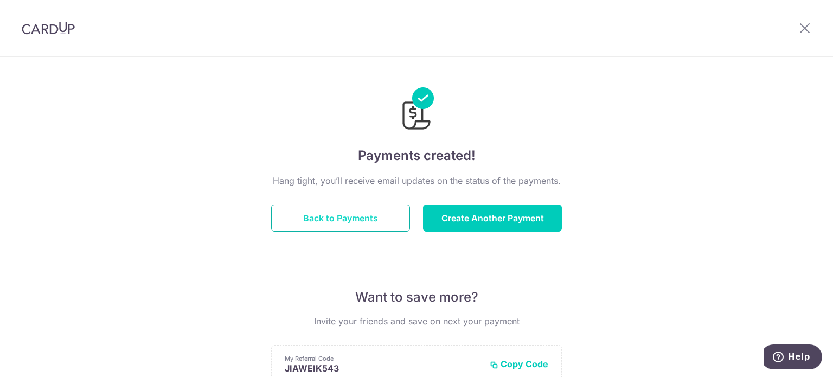
click at [323, 220] on button "Back to Payments" at bounding box center [340, 218] width 139 height 27
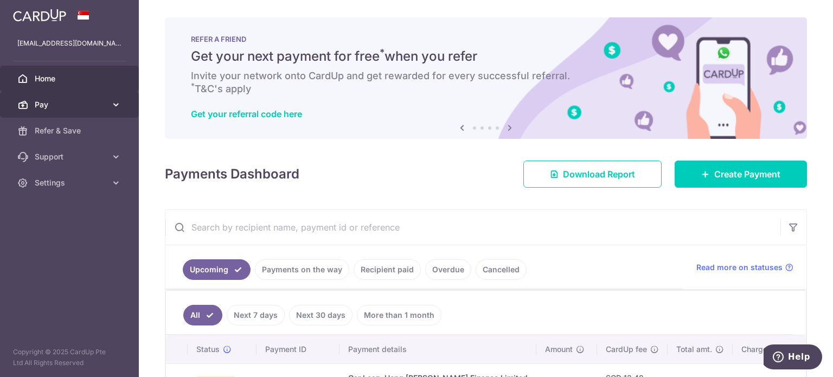
click at [100, 110] on span "Pay" at bounding box center [71, 104] width 72 height 11
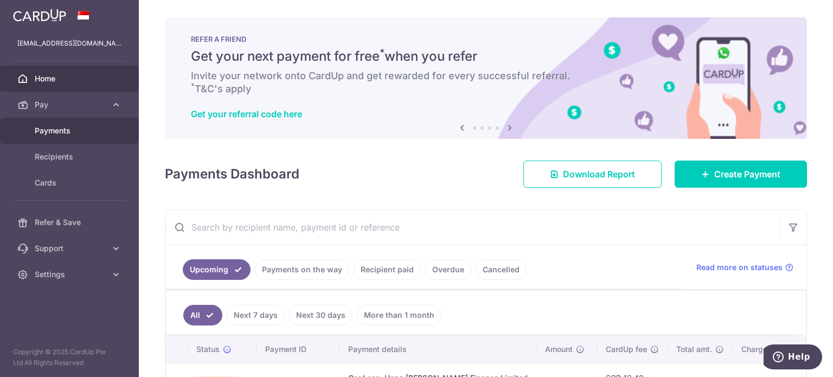
click at [66, 127] on span "Payments" at bounding box center [71, 130] width 72 height 11
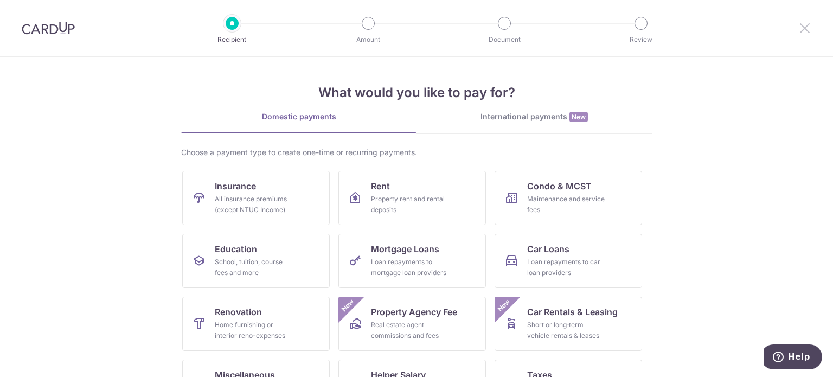
click at [801, 30] on icon at bounding box center [804, 28] width 13 height 14
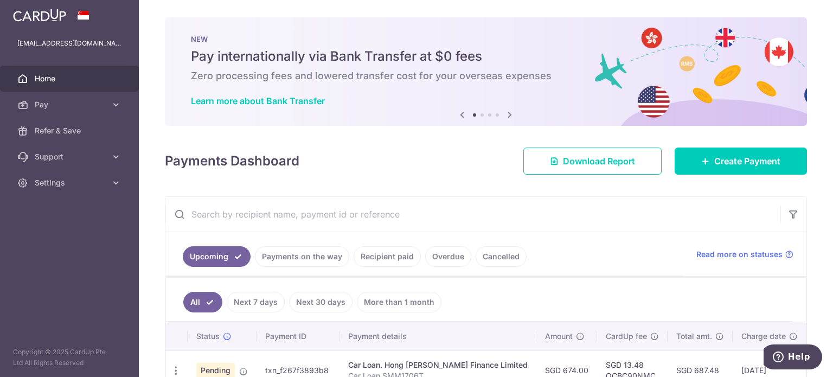
click at [57, 80] on span "Home" at bounding box center [71, 78] width 72 height 11
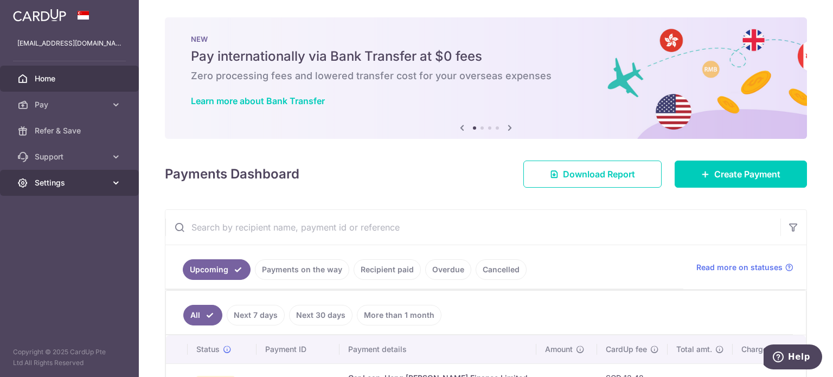
click at [63, 184] on span "Settings" at bounding box center [71, 182] width 72 height 11
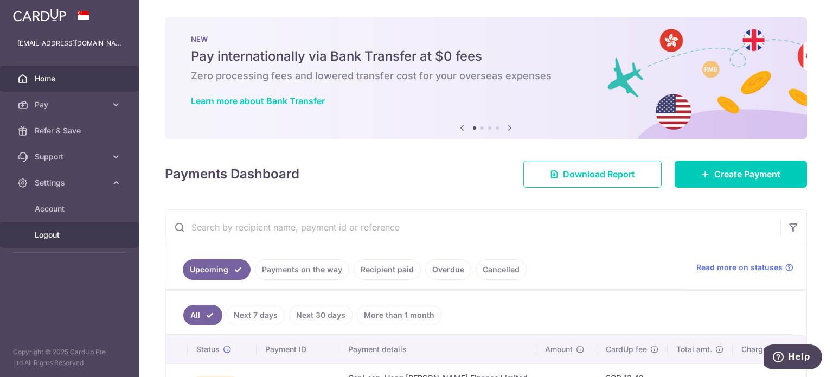
click at [47, 234] on span "Logout" at bounding box center [71, 234] width 72 height 11
